Goal: Find specific page/section: Find specific page/section

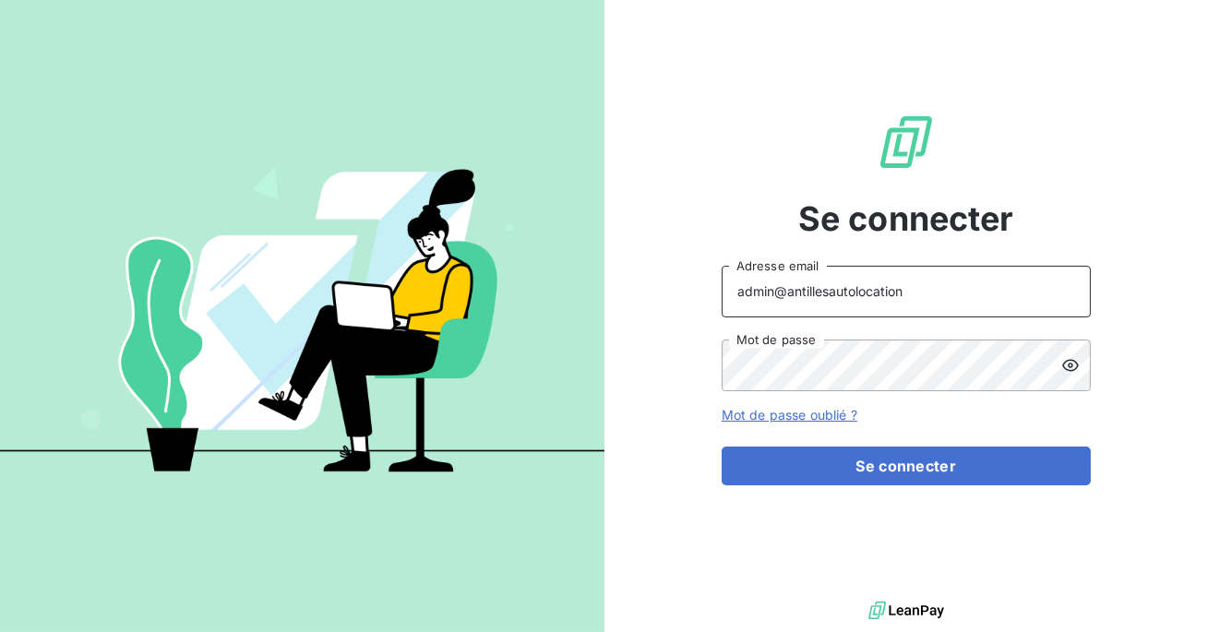
drag, startPoint x: 904, startPoint y: 291, endPoint x: 794, endPoint y: 284, distance: 110.0
click at [794, 284] on input "admin@antillesautolocation" at bounding box center [905, 292] width 369 height 52
type input "admin@bpaexperts"
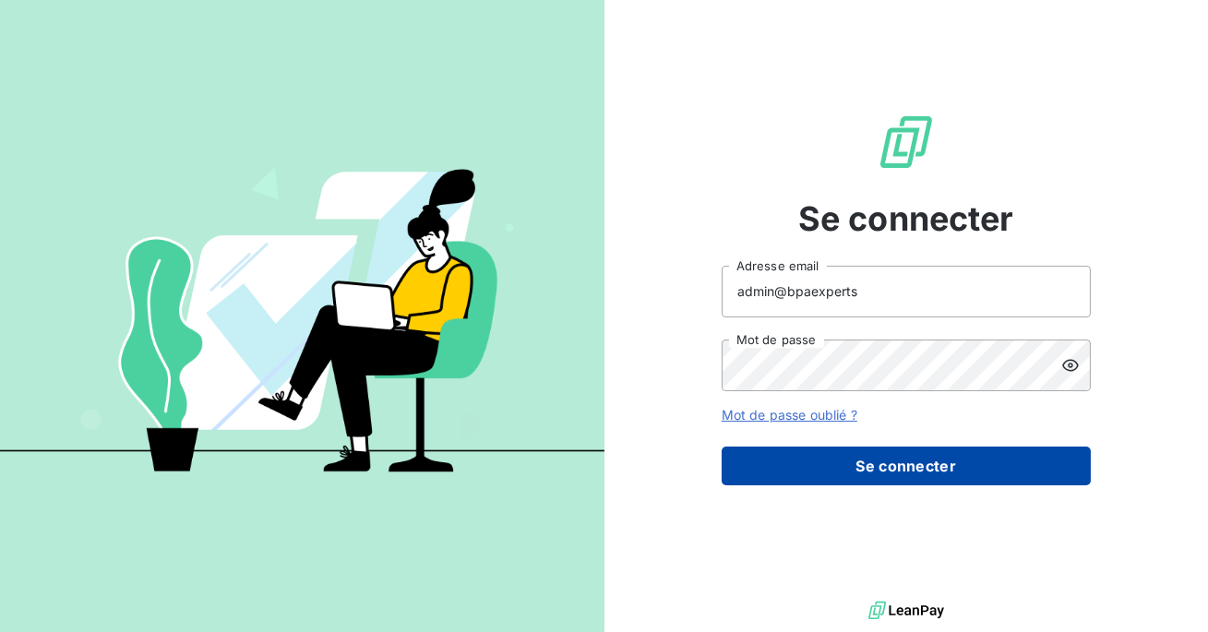
click at [859, 446] on button "Se connecter" at bounding box center [905, 465] width 369 height 39
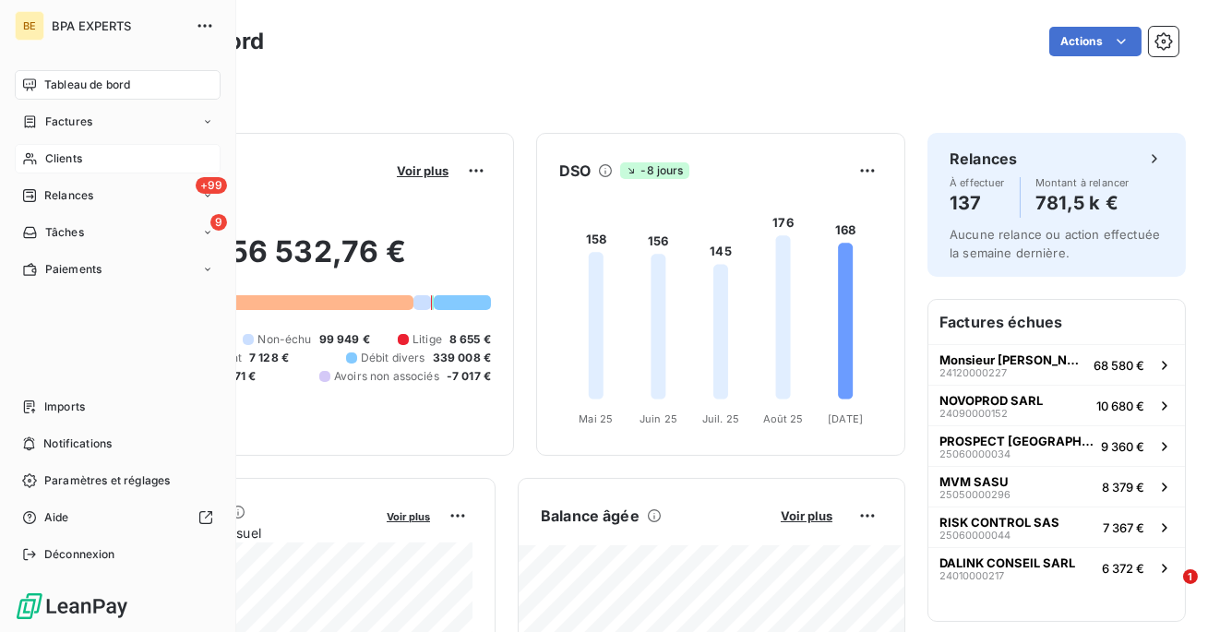
click at [91, 150] on div "Clients" at bounding box center [118, 159] width 206 height 30
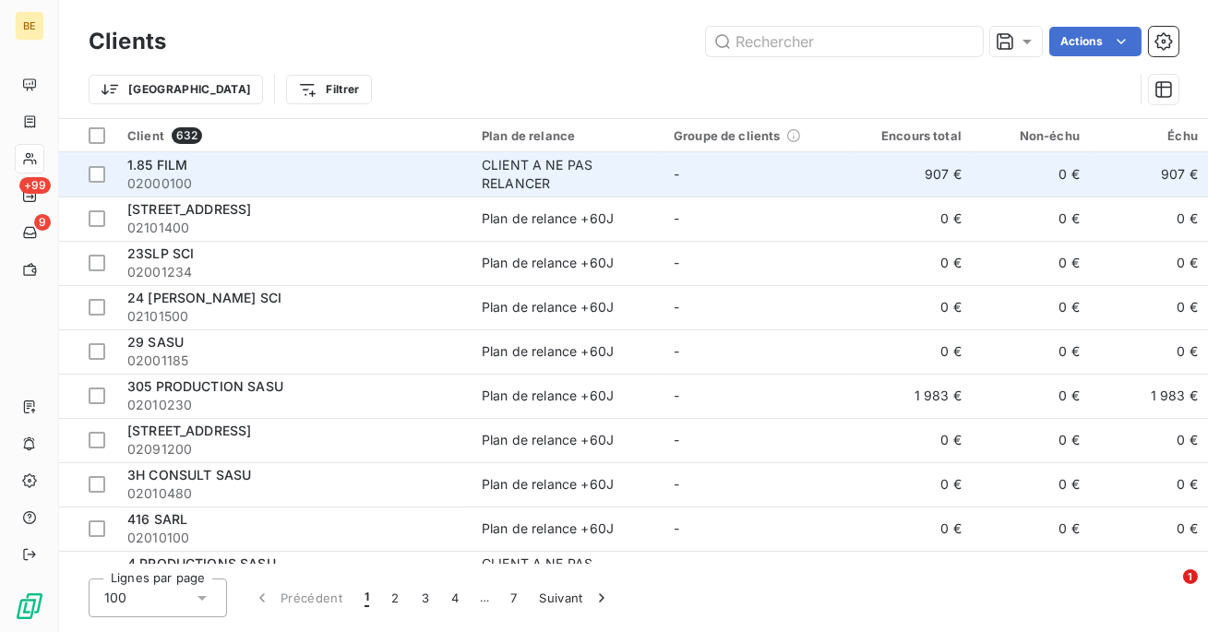
click at [789, 167] on td "-" at bounding box center [758, 174] width 192 height 44
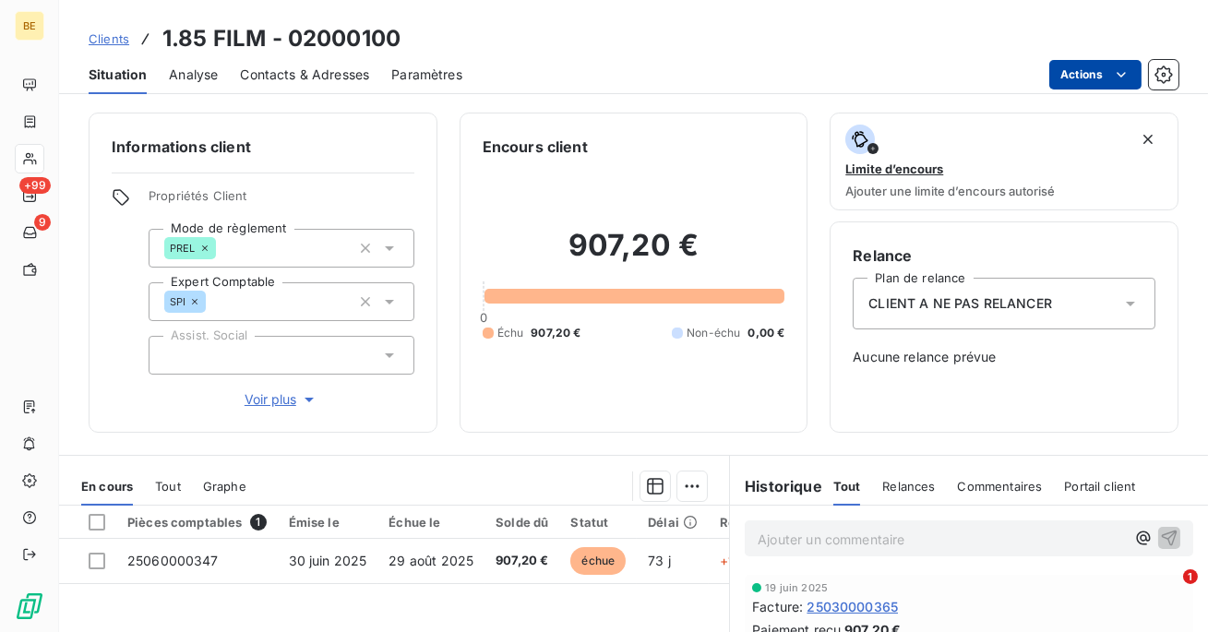
click at [1074, 78] on html "BE +99 9 Clients 1.85 FILM - 02000100 Situation Analyse Contacts & Adresses Par…" at bounding box center [604, 316] width 1208 height 632
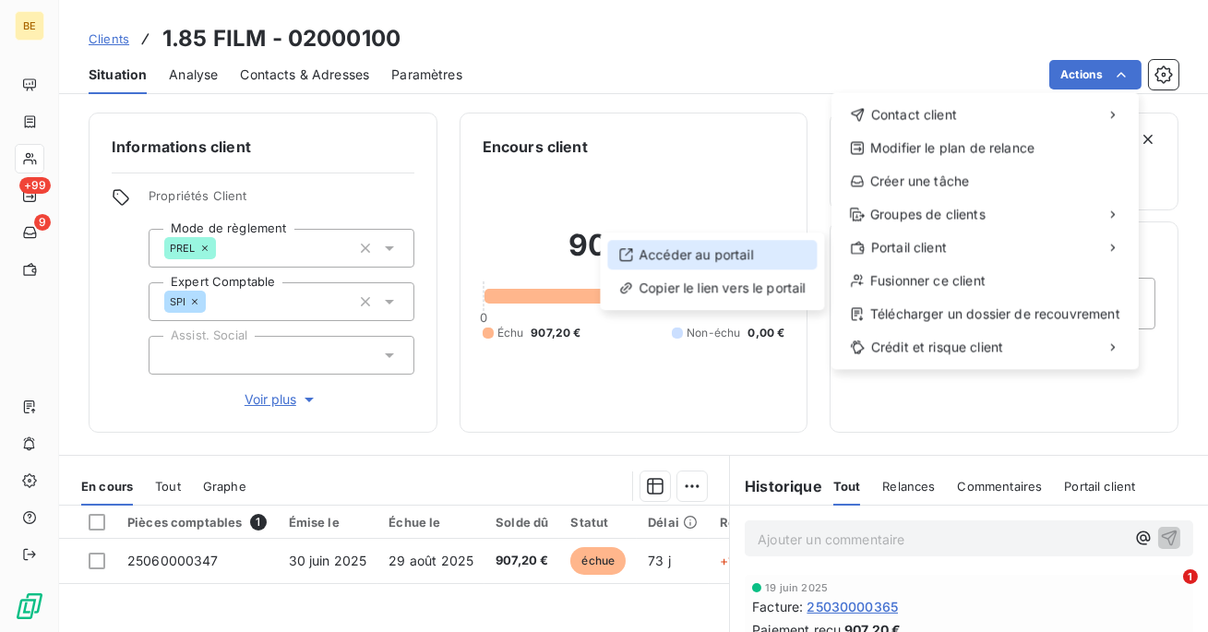
click at [747, 263] on div "Accéder au portail" at bounding box center [711, 255] width 209 height 30
